Goal: Task Accomplishment & Management: Use online tool/utility

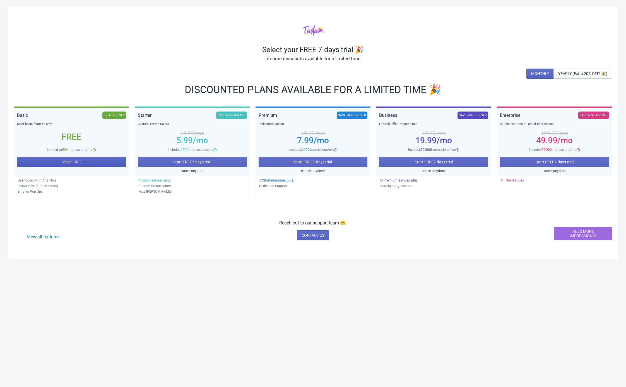
click at [76, 163] on span "Select FREE" at bounding box center [71, 162] width 20 height 4
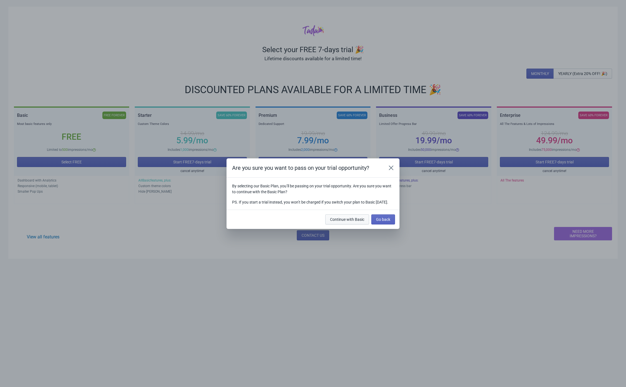
click at [353, 221] on span "Continue with Basic" at bounding box center [347, 219] width 34 height 4
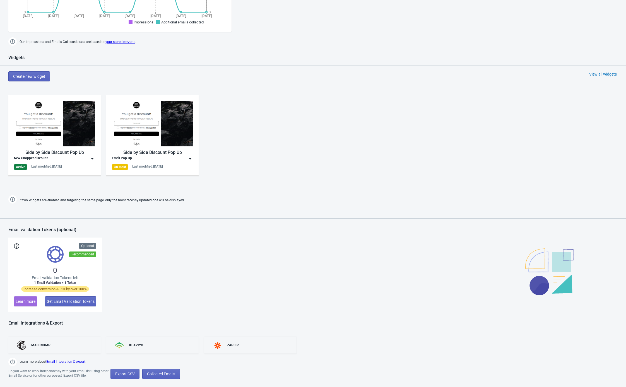
scroll to position [244, 0]
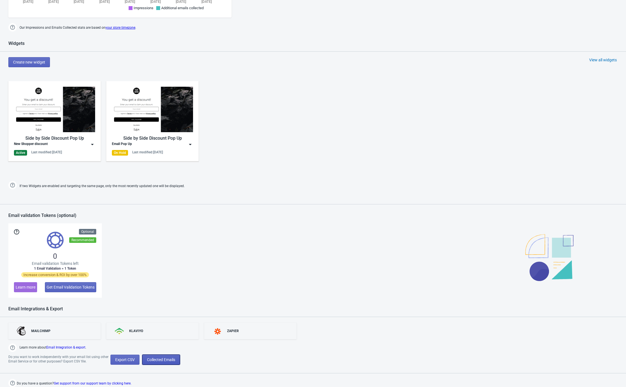
click at [171, 358] on span "Collected Emails" at bounding box center [161, 360] width 28 height 4
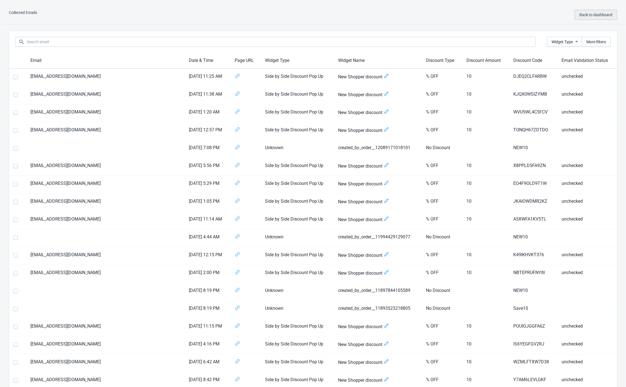
click at [580, 13] on span "Back to dashboard" at bounding box center [596, 15] width 33 height 4
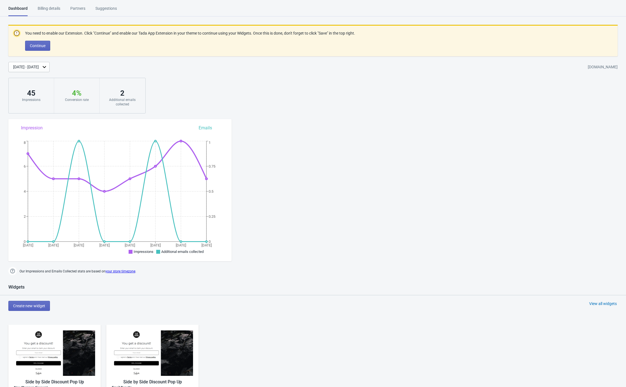
click at [109, 10] on div "Suggestions" at bounding box center [105, 11] width 21 height 10
click at [81, 7] on div "Partners" at bounding box center [77, 11] width 15 height 10
